Goal: Check status: Check status

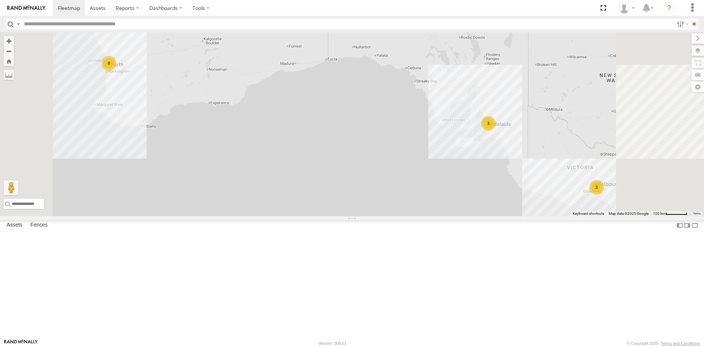
click at [0, 0] on div "Edmund Tech IOV698 All Assets" at bounding box center [0, 0] width 0 height 0
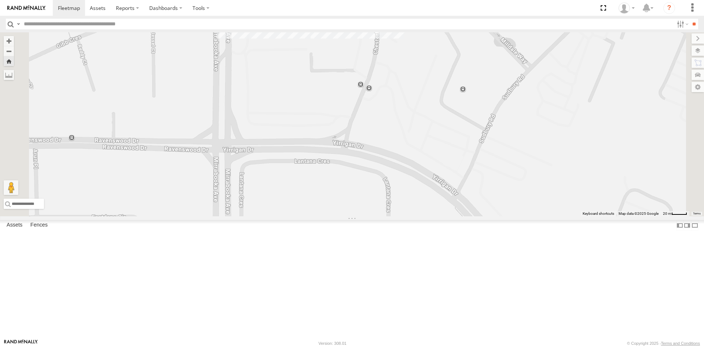
click at [0, 0] on link at bounding box center [0, 0] width 0 height 0
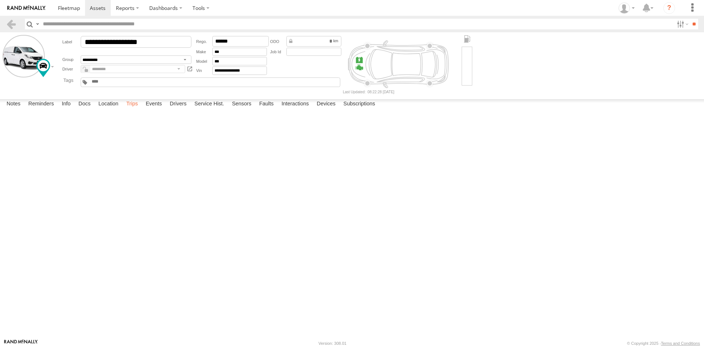
click at [133, 109] on label "Trips" at bounding box center [131, 104] width 19 height 10
click at [0, 0] on div "Maddington,WA" at bounding box center [0, 0] width 0 height 0
drag, startPoint x: 662, startPoint y: 74, endPoint x: 638, endPoint y: 78, distance: 23.8
click at [0, 0] on label "×" at bounding box center [0, 0] width 0 height 0
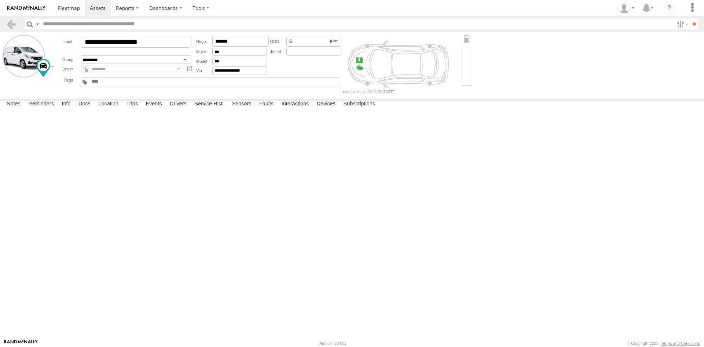
click at [0, 0] on div "[PERSON_NAME]" at bounding box center [0, 0] width 0 height 0
click at [0, 0] on label "×" at bounding box center [0, 0] width 0 height 0
click at [0, 0] on div "[PERSON_NAME]" at bounding box center [0, 0] width 0 height 0
click at [0, 0] on button "Satellite" at bounding box center [0, 0] width 0 height 0
drag, startPoint x: 662, startPoint y: 74, endPoint x: 658, endPoint y: 74, distance: 3.7
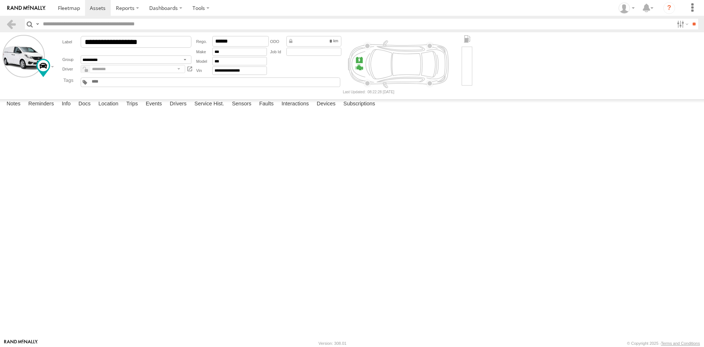
click at [0, 0] on label "×" at bounding box center [0, 0] width 0 height 0
click at [0, 0] on div "[GEOGRAPHIC_DATA]" at bounding box center [0, 0] width 0 height 0
click at [0, 0] on label "×" at bounding box center [0, 0] width 0 height 0
click at [0, 0] on div "[STREET_ADDRESS][PERSON_NAME]" at bounding box center [0, 0] width 0 height 0
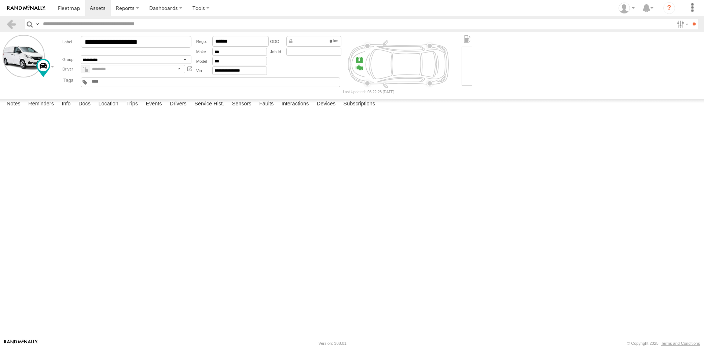
click at [0, 0] on label "×" at bounding box center [0, 0] width 0 height 0
click at [0, 0] on div "23 Pedlar Cct" at bounding box center [0, 0] width 0 height 0
drag, startPoint x: 343, startPoint y: 159, endPoint x: 339, endPoint y: 247, distance: 88.5
click at [0, 0] on div at bounding box center [0, 0] width 0 height 0
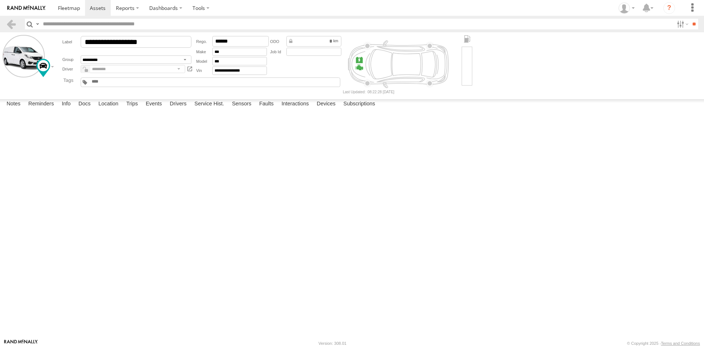
click at [0, 0] on label "×" at bounding box center [0, 0] width 0 height 0
click at [130, 97] on main "**********" at bounding box center [352, 185] width 704 height 306
click at [27, 11] on link at bounding box center [26, 8] width 53 height 16
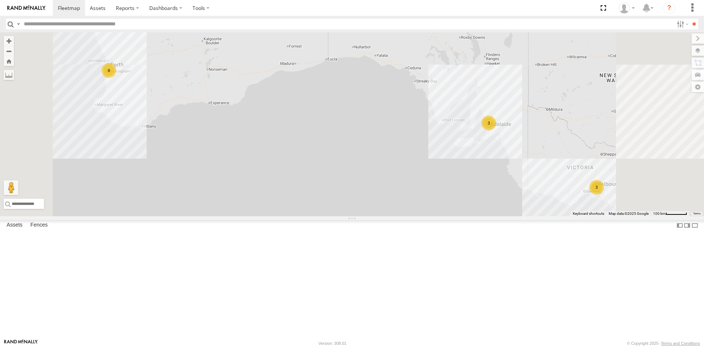
click at [31, 6] on img at bounding box center [26, 8] width 38 height 5
click at [0, 0] on link at bounding box center [0, 0] width 0 height 0
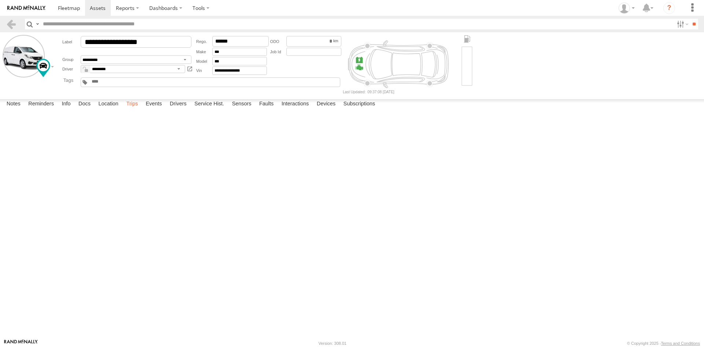
click at [131, 109] on label "Trips" at bounding box center [131, 104] width 19 height 10
